Goal: Transaction & Acquisition: Purchase product/service

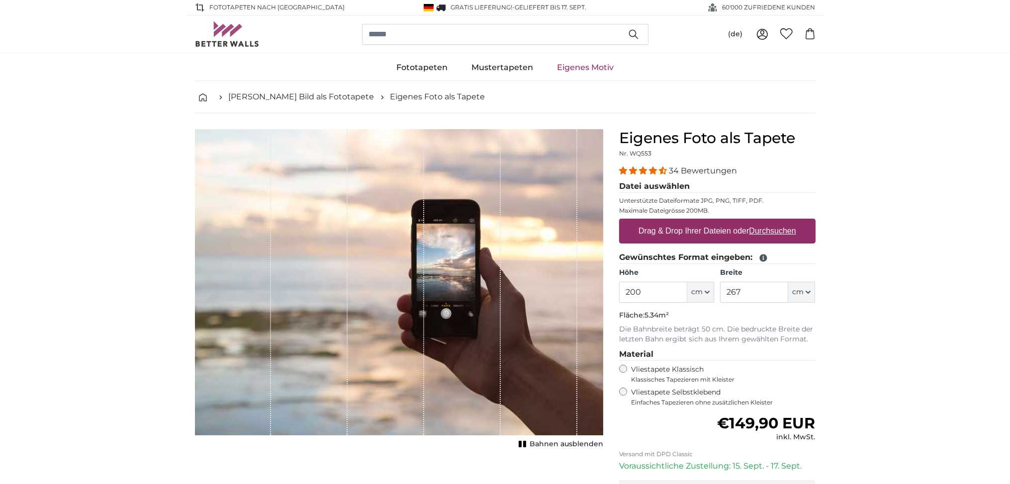
drag, startPoint x: 658, startPoint y: 285, endPoint x: 583, endPoint y: 274, distance: 75.4
click at [619, 282] on input "200" at bounding box center [653, 292] width 68 height 21
type input "200"
drag, startPoint x: 747, startPoint y: 290, endPoint x: 615, endPoint y: 279, distance: 132.2
click at [720, 282] on input "267" at bounding box center [754, 292] width 68 height 21
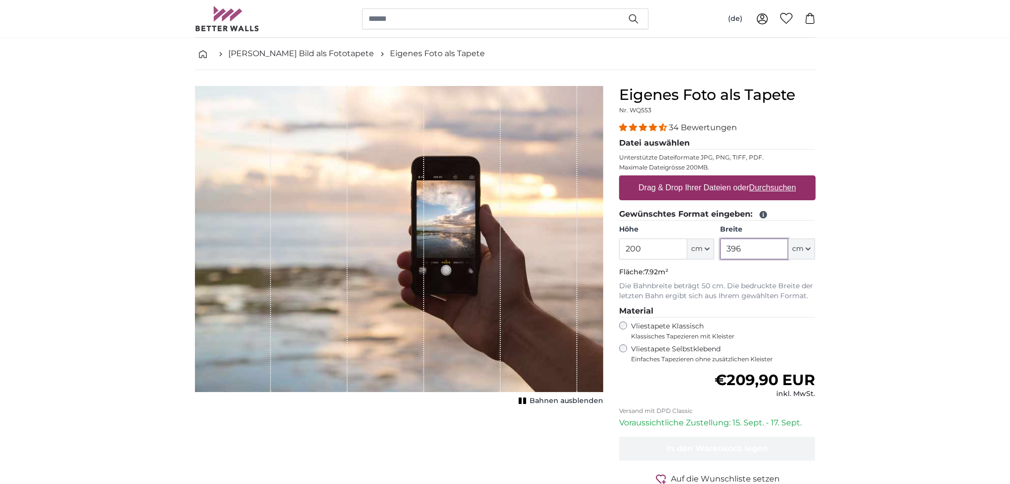
scroll to position [52, 0]
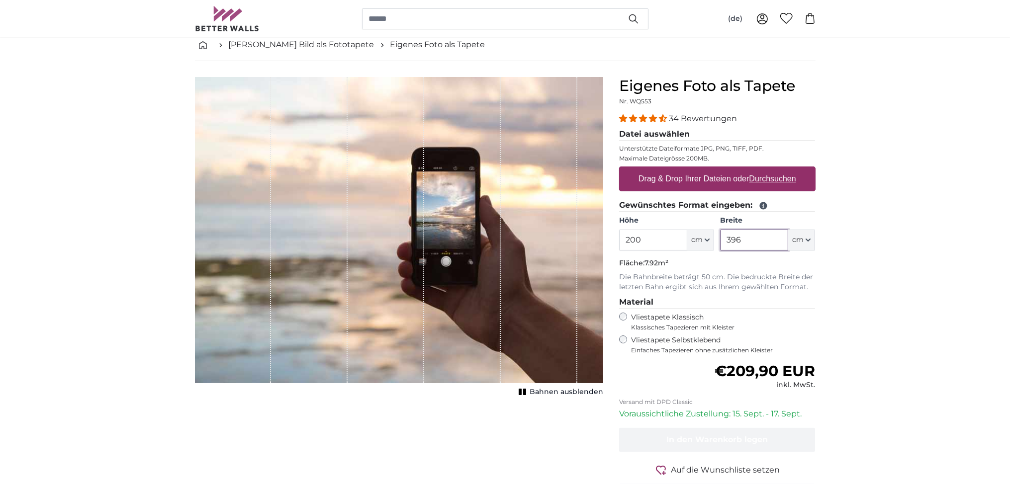
type input "396"
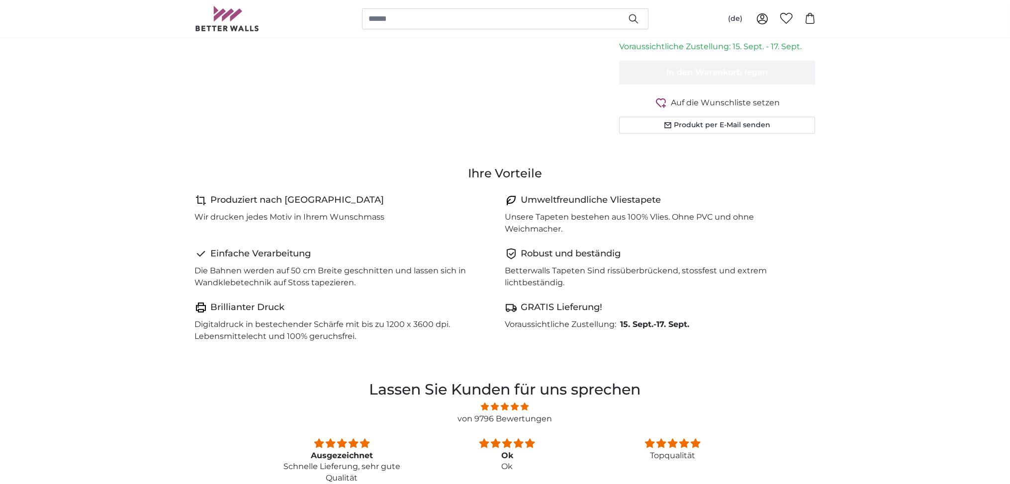
scroll to position [157, 0]
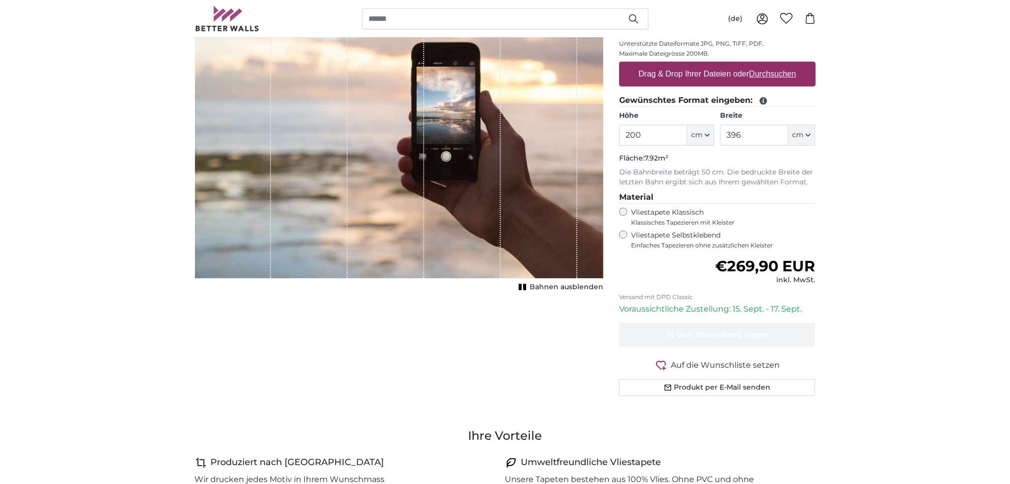
click at [440, 145] on div "1 of 1" at bounding box center [462, 125] width 77 height 306
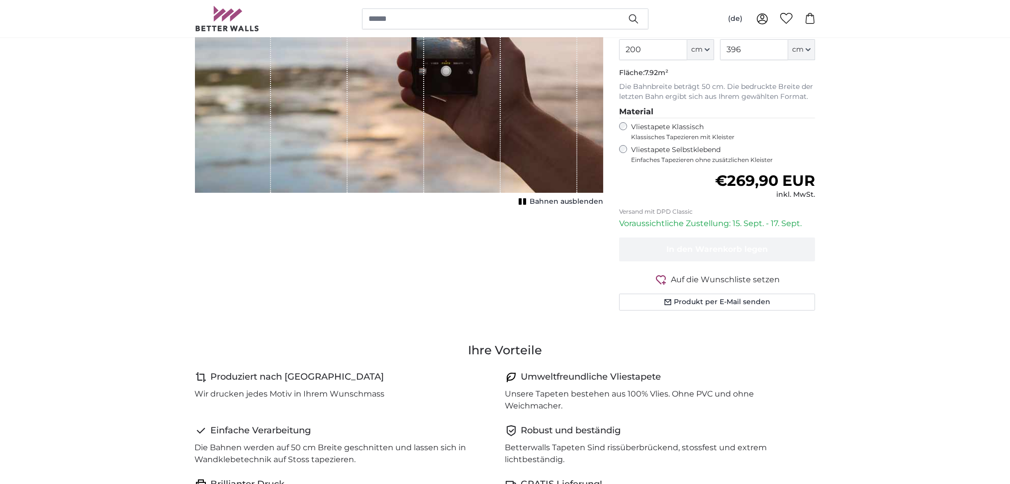
scroll to position [241, 0]
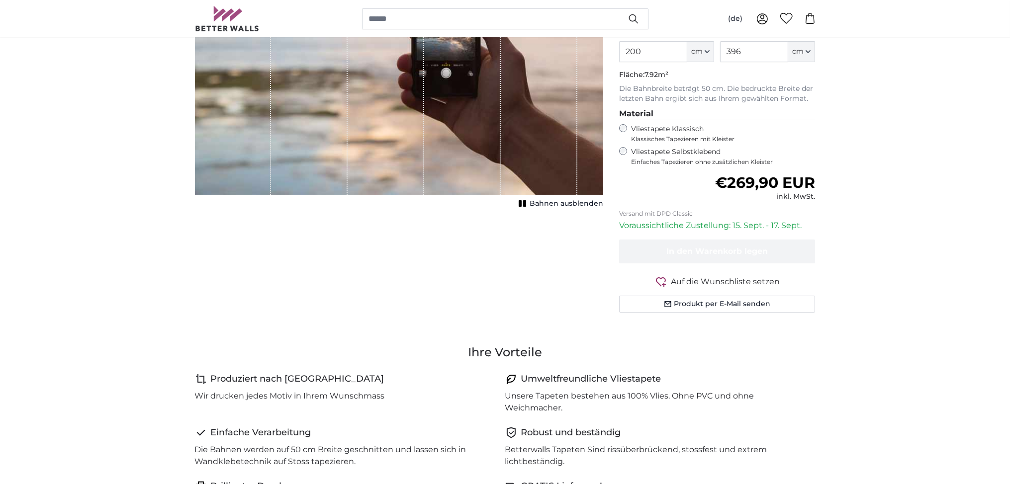
click at [570, 202] on span "Bahnen ausblenden" at bounding box center [566, 204] width 74 height 10
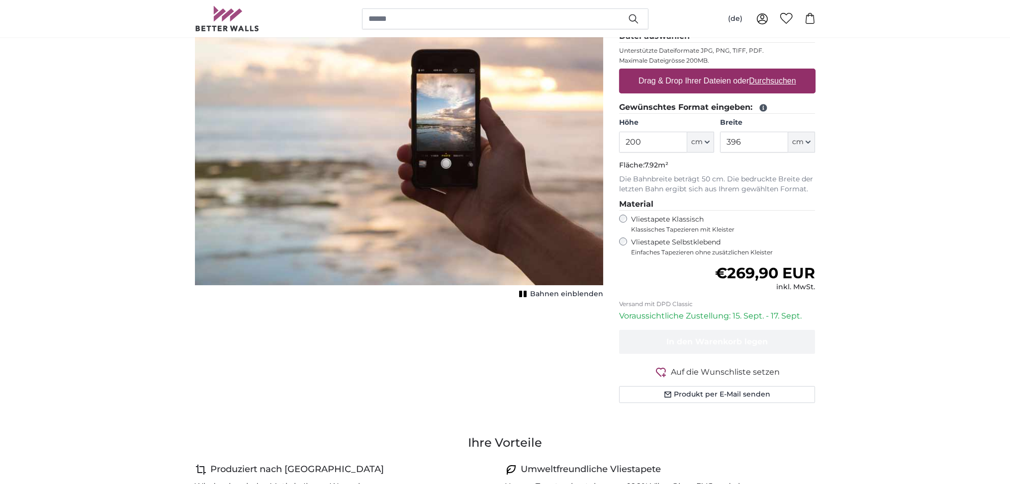
scroll to position [0, 0]
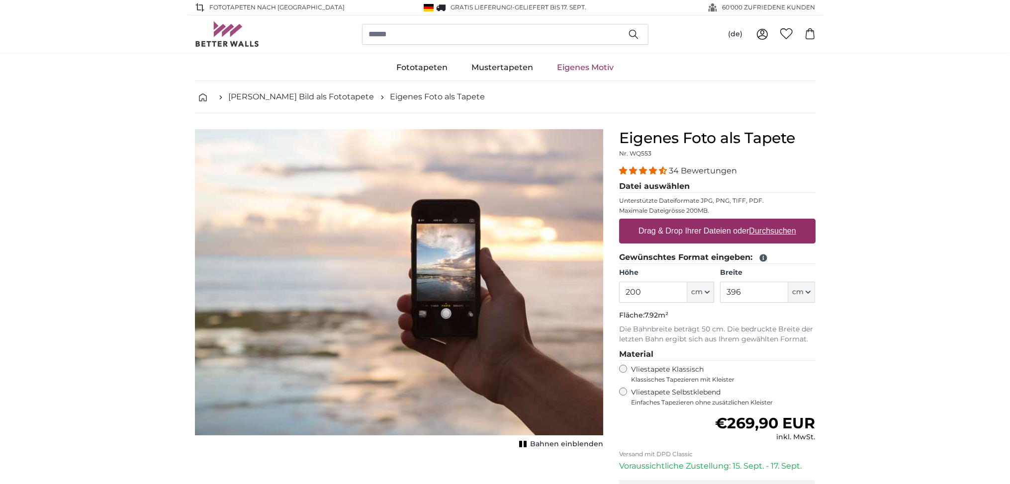
click at [765, 229] on u "Durchsuchen" at bounding box center [772, 231] width 47 height 8
click at [765, 222] on input "Drag & Drop Ihrer Dateien oder Durchsuchen" at bounding box center [717, 220] width 196 height 3
type input "**********"
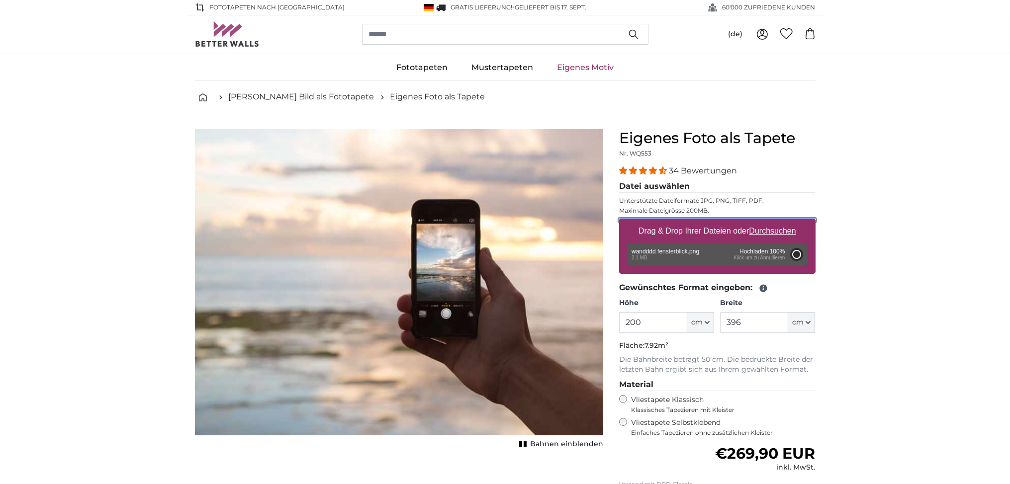
type input "66"
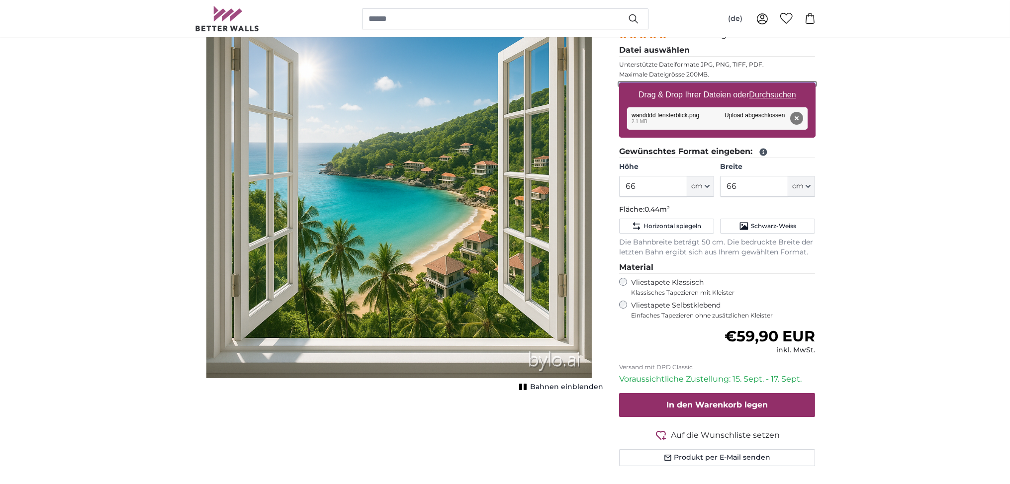
scroll to position [105, 0]
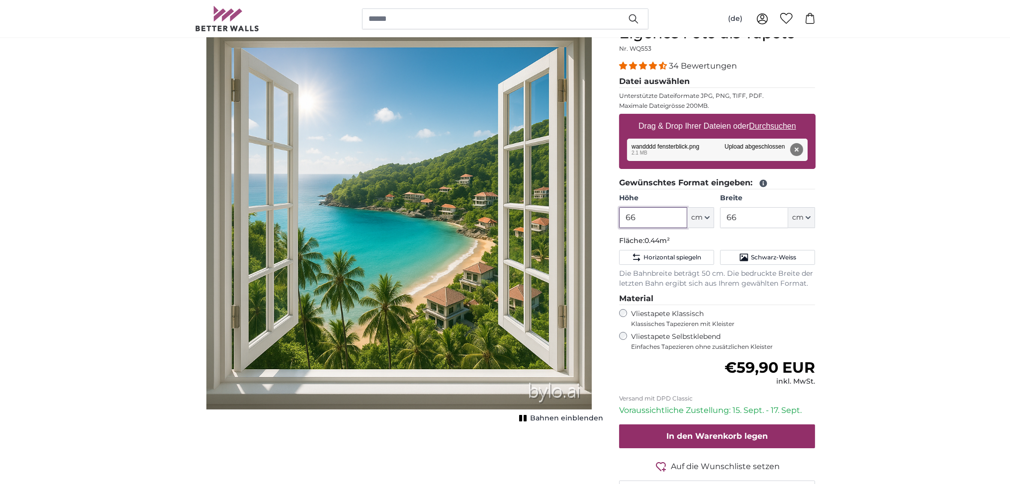
drag, startPoint x: 640, startPoint y: 218, endPoint x: 528, endPoint y: 184, distance: 116.9
click at [619, 207] on input "66" at bounding box center [653, 217] width 68 height 21
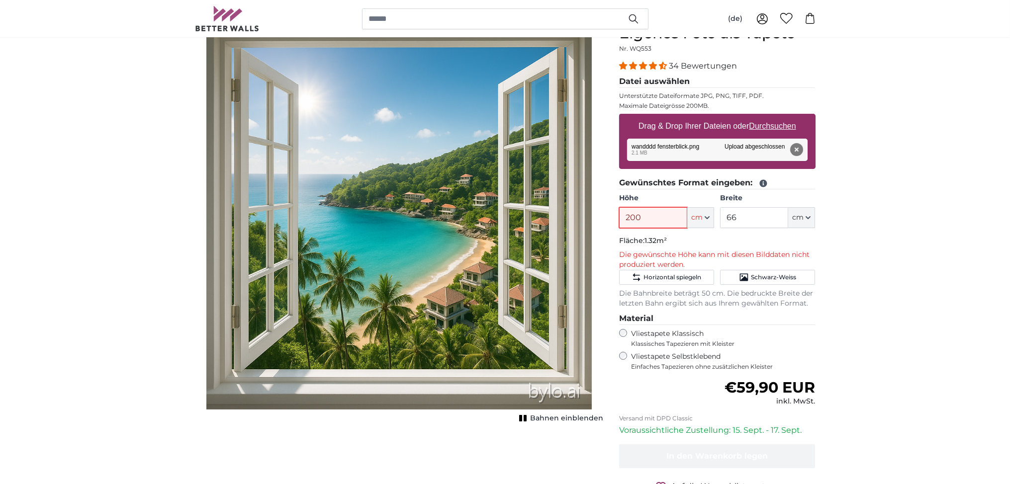
type input "200"
click at [720, 207] on input "66" at bounding box center [754, 217] width 68 height 21
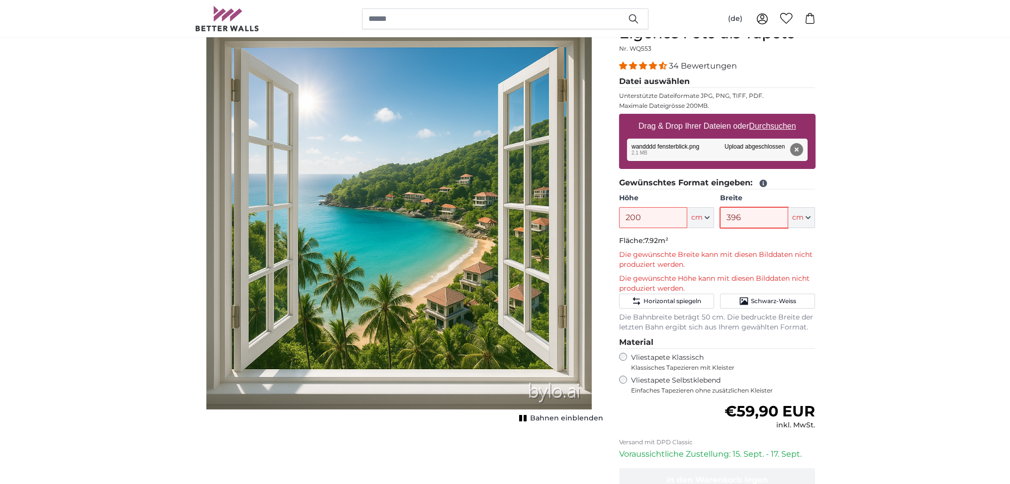
type input "396"
drag, startPoint x: 643, startPoint y: 240, endPoint x: 667, endPoint y: 242, distance: 24.4
click at [667, 242] on p "Fläche: 7.92m²" at bounding box center [717, 241] width 196 height 10
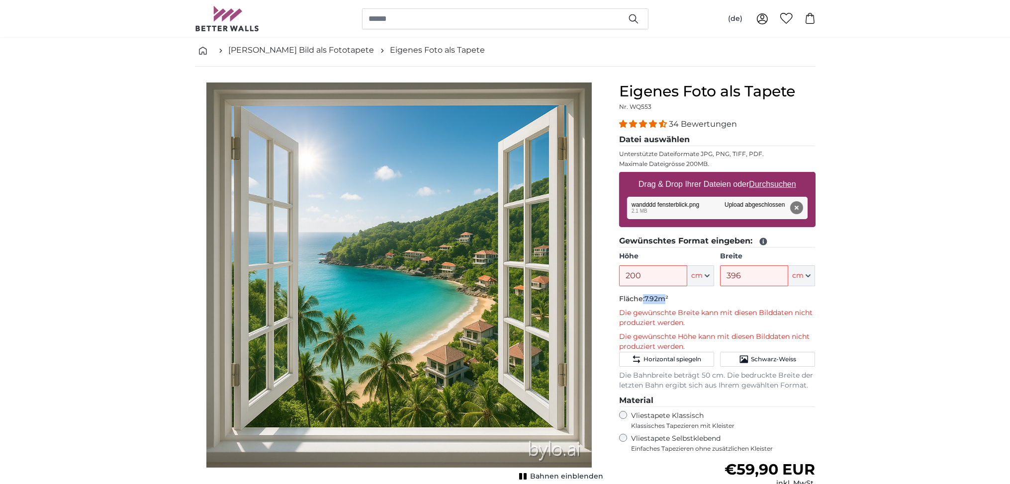
scroll to position [105, 0]
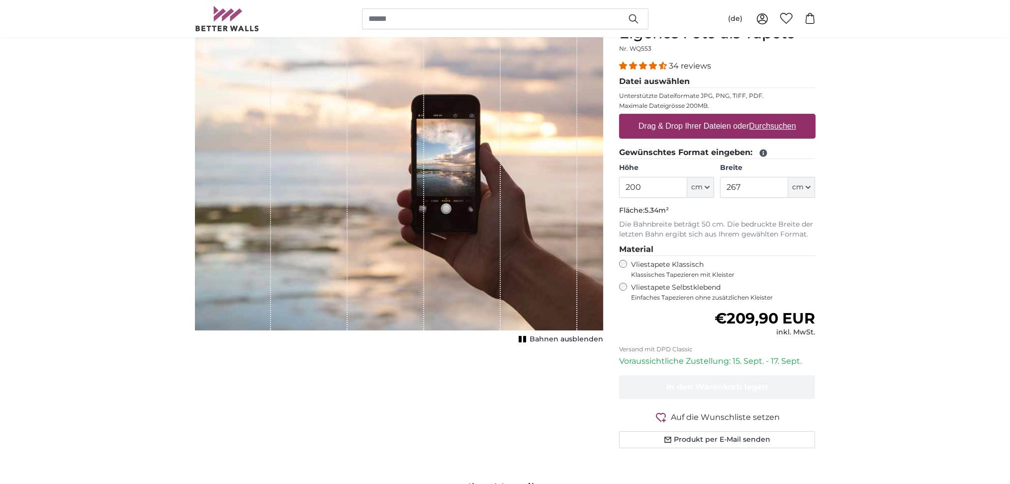
scroll to position [105, 0]
click at [784, 127] on u "Durchsuchen" at bounding box center [772, 126] width 47 height 8
click at [784, 117] on input "Drag & Drop Ihrer Dateien oder Durchsuchen" at bounding box center [717, 115] width 196 height 3
type input "**********"
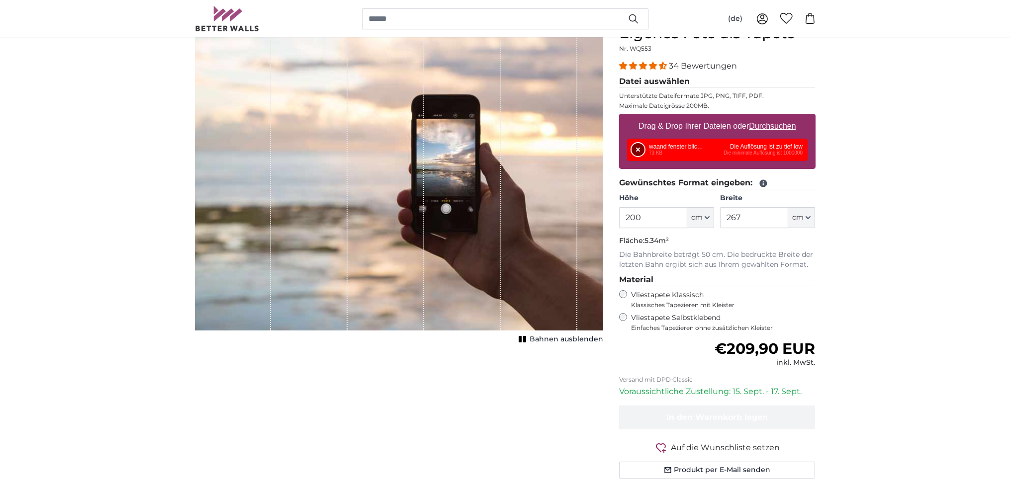
click at [632, 148] on button "Entfernen" at bounding box center [637, 149] width 13 height 13
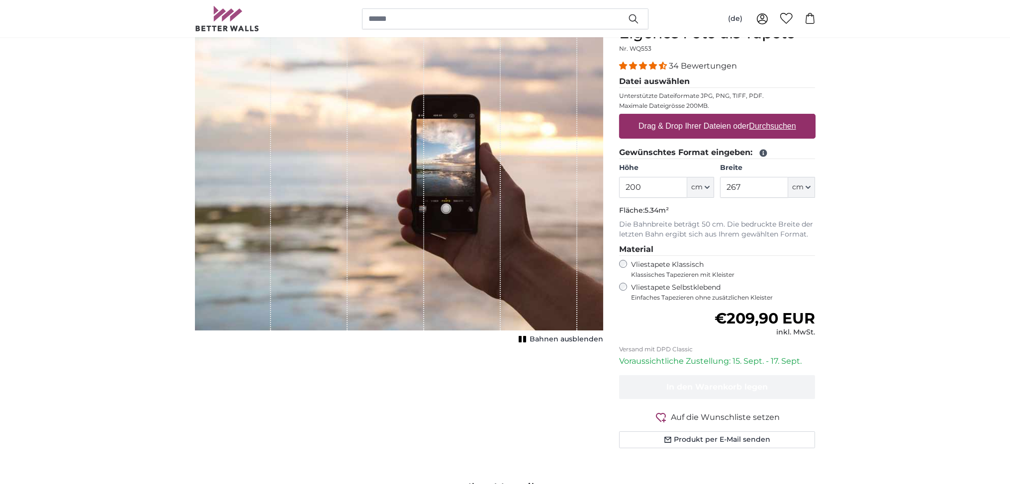
click at [770, 131] on label "Drag & Drop Ihrer Dateien oder Durchsuchen" at bounding box center [717, 126] width 166 height 20
click at [770, 117] on input "Drag & Drop Ihrer Dateien oder Durchsuchen" at bounding box center [717, 115] width 196 height 3
type input "**********"
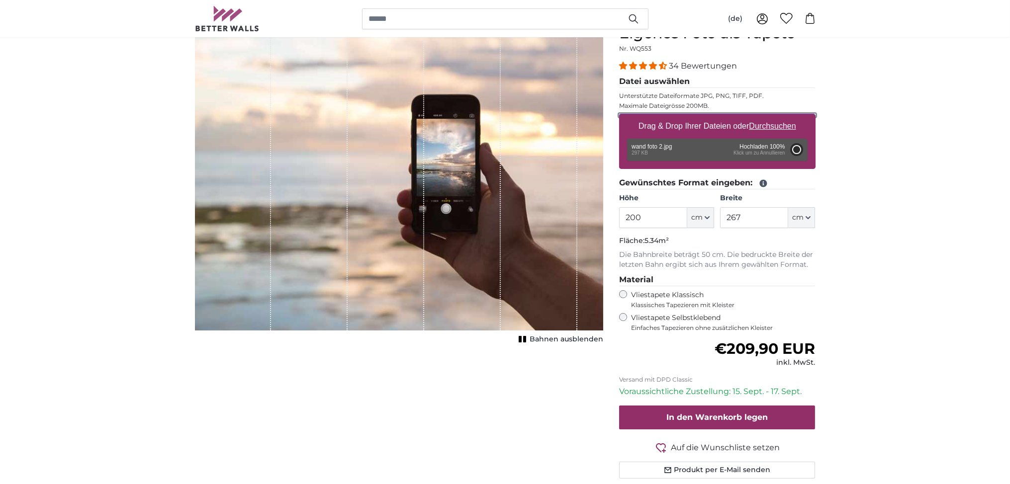
type input "66"
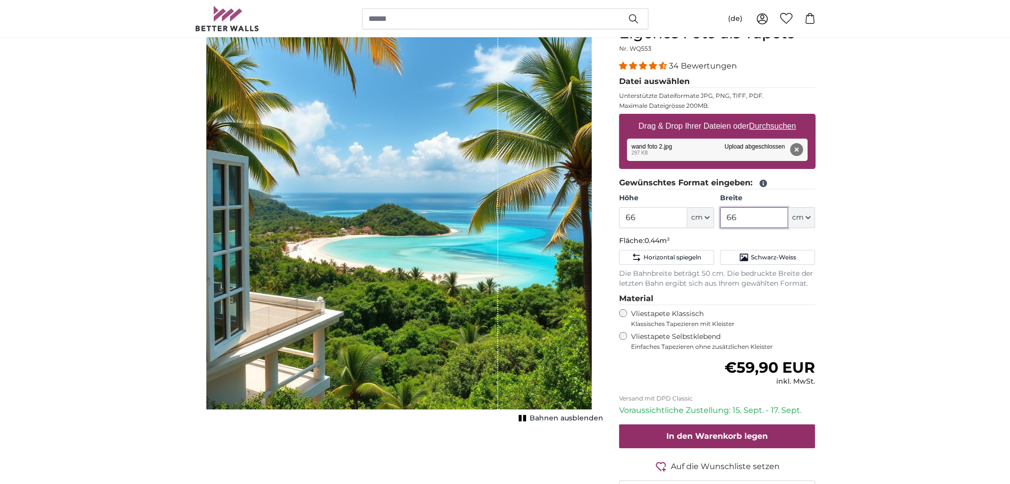
drag, startPoint x: 741, startPoint y: 221, endPoint x: 631, endPoint y: 186, distance: 115.1
click at [720, 207] on input "66" at bounding box center [754, 217] width 68 height 21
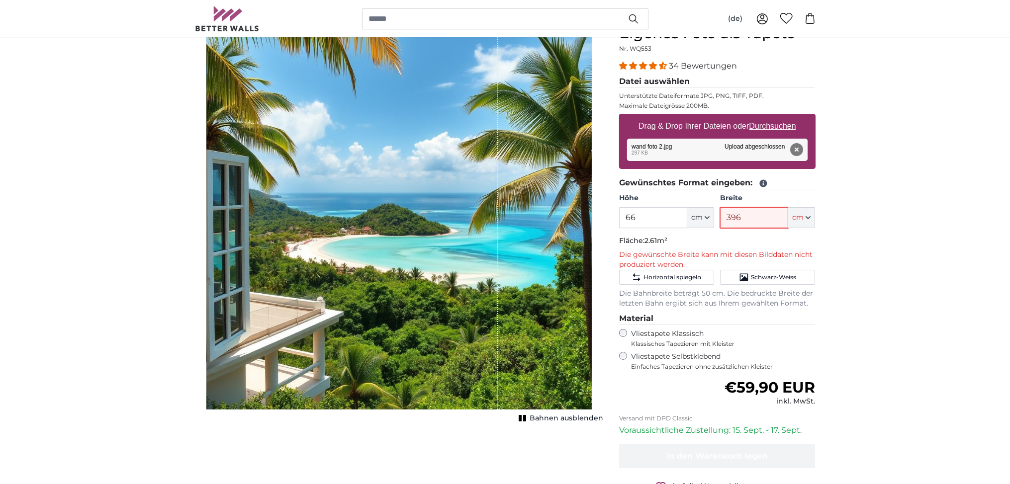
type input "396"
drag, startPoint x: 662, startPoint y: 209, endPoint x: 592, endPoint y: 190, distance: 72.7
click at [619, 207] on input "66" at bounding box center [653, 217] width 68 height 21
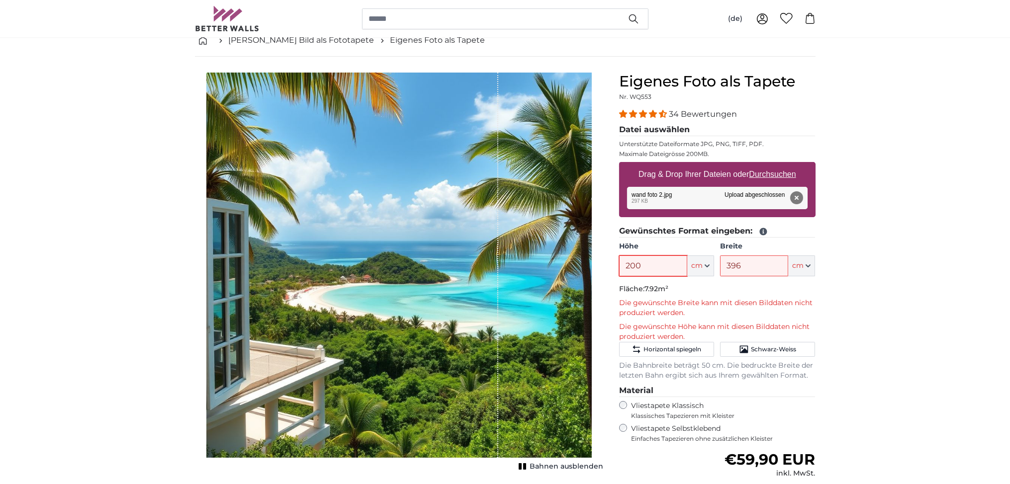
scroll to position [52, 0]
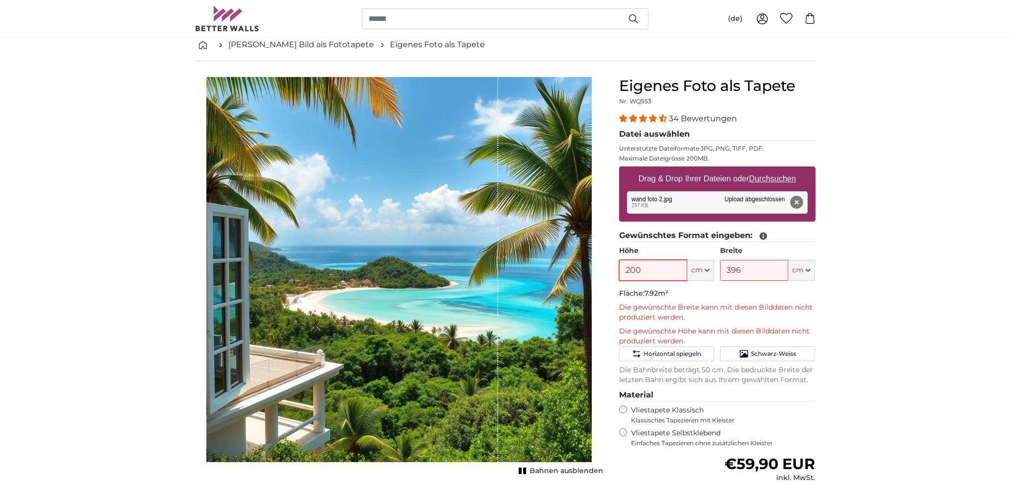
type input "200"
click at [768, 179] on u "Durchsuchen" at bounding box center [772, 179] width 47 height 8
click at [768, 170] on input "Drag & Drop Ihrer Dateien oder Durchsuchen" at bounding box center [717, 168] width 196 height 3
type input "**********"
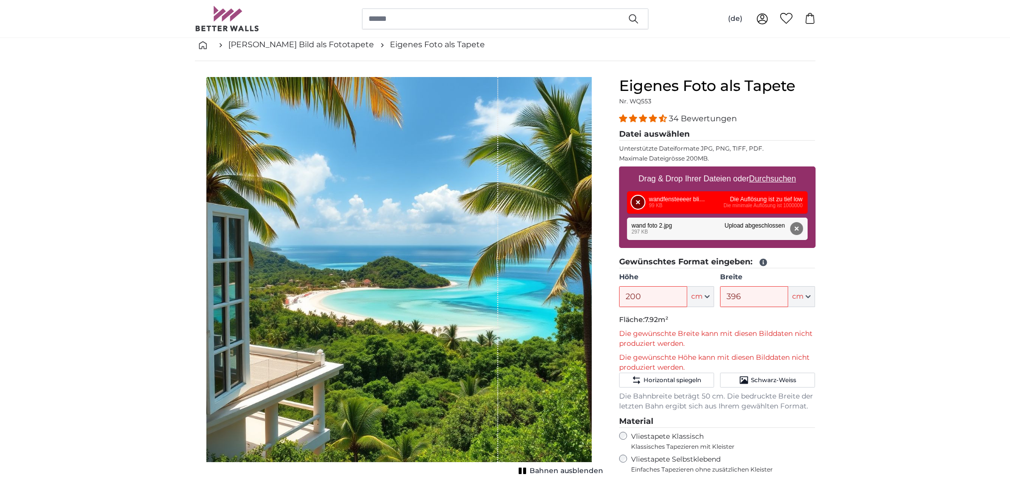
click at [635, 202] on button "Entfernen" at bounding box center [637, 202] width 13 height 13
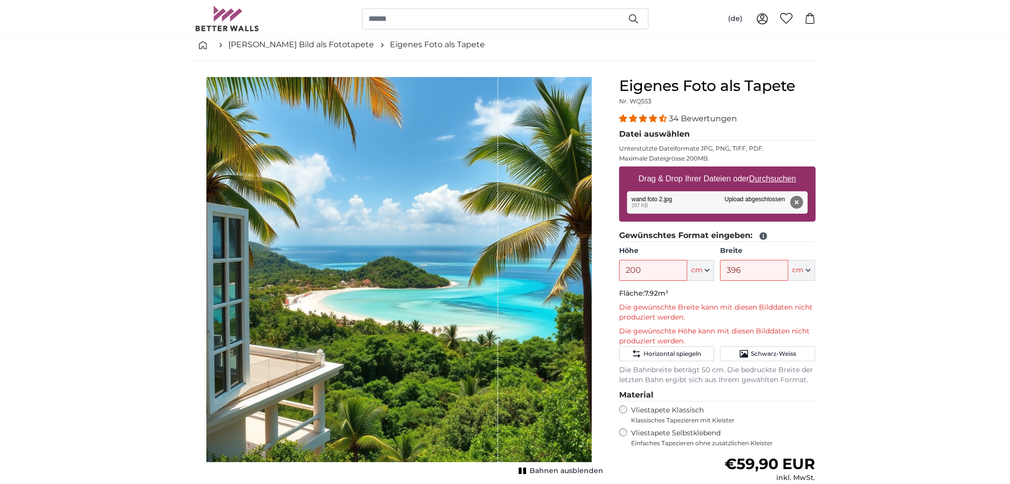
click at [801, 202] on button "Entfernen" at bounding box center [796, 202] width 13 height 13
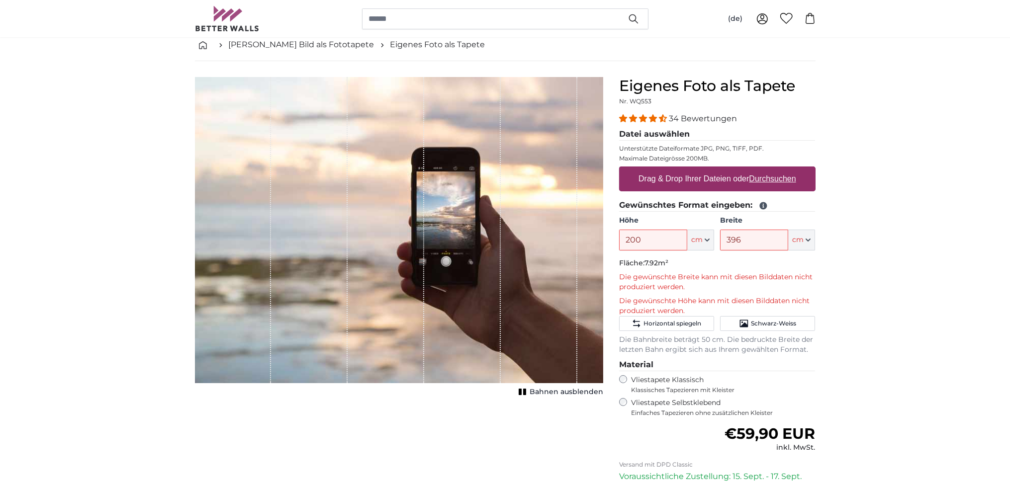
click at [773, 182] on u "Durchsuchen" at bounding box center [772, 179] width 47 height 8
click at [773, 170] on input "Drag & Drop Ihrer Dateien oder Durchsuchen" at bounding box center [717, 168] width 196 height 3
type input "**********"
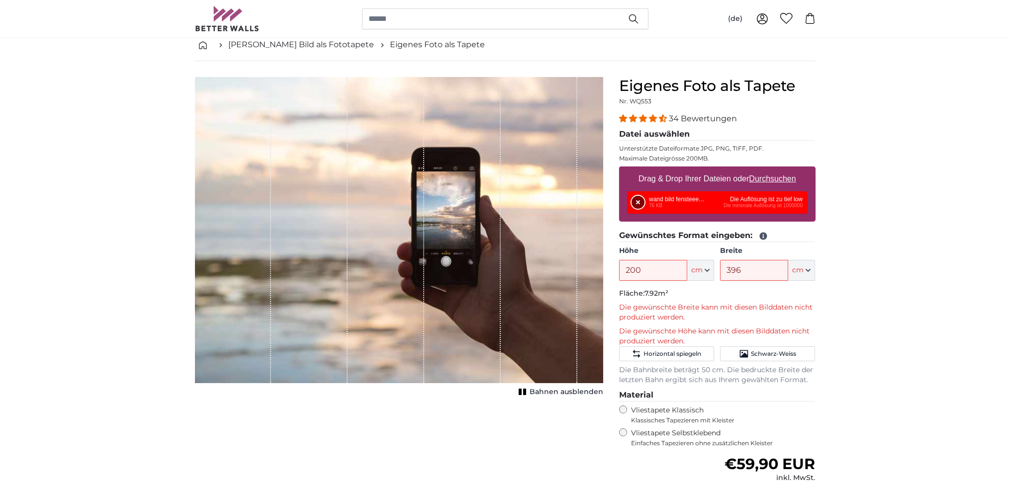
click at [641, 204] on button "Entfernen" at bounding box center [637, 202] width 13 height 13
